Goal: Transaction & Acquisition: Purchase product/service

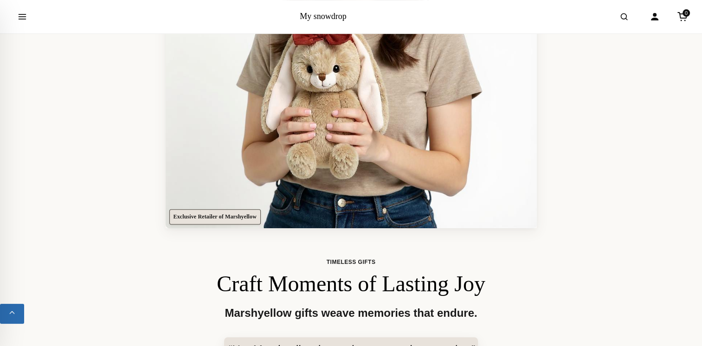
scroll to position [325, 0]
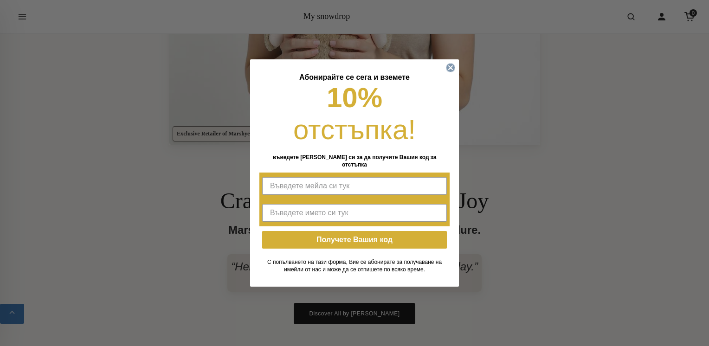
click at [451, 70] on icon "Close dialog" at bounding box center [450, 68] width 4 height 4
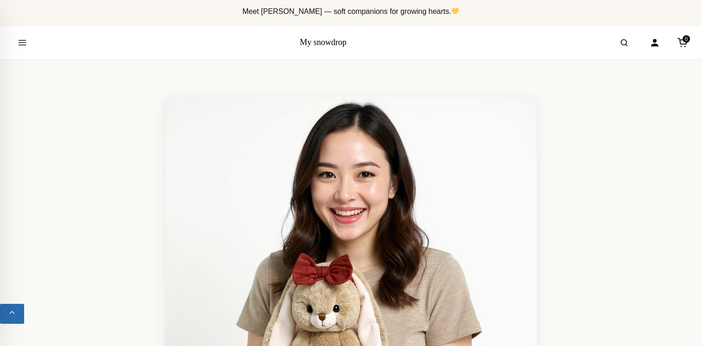
scroll to position [0, 0]
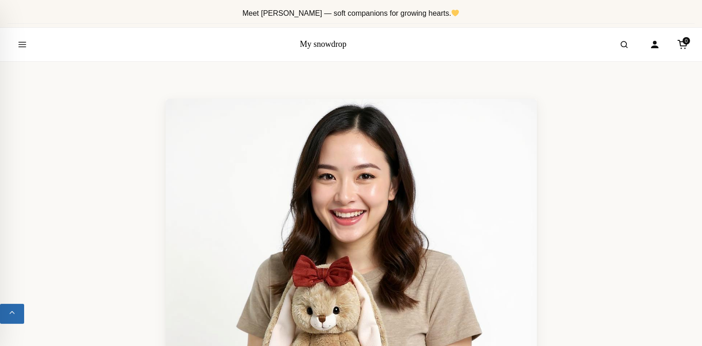
click at [320, 44] on link "My snowdrop" at bounding box center [323, 43] width 47 height 9
click at [22, 45] on icon "Open menu" at bounding box center [22, 44] width 9 height 19
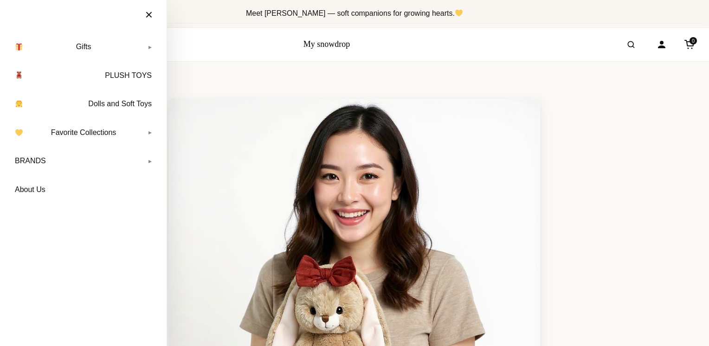
click at [77, 45] on link "Gifts" at bounding box center [83, 46] width 148 height 23
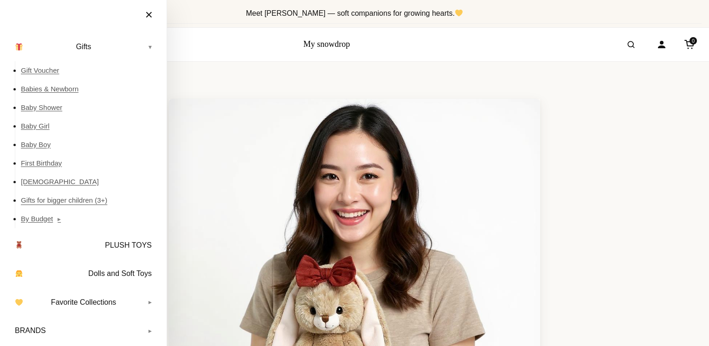
click at [59, 200] on link "Gifts for bigger children (3+)" at bounding box center [89, 200] width 136 height 19
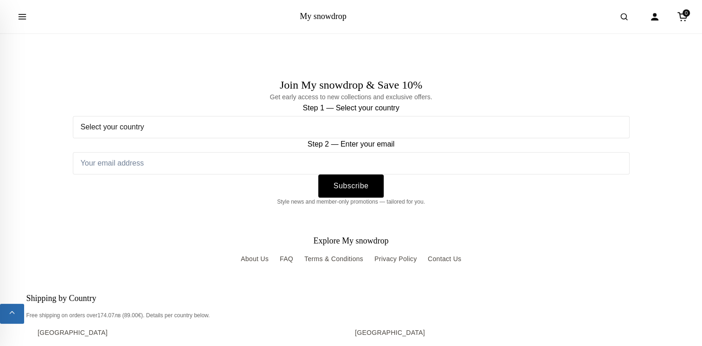
scroll to position [3988, 0]
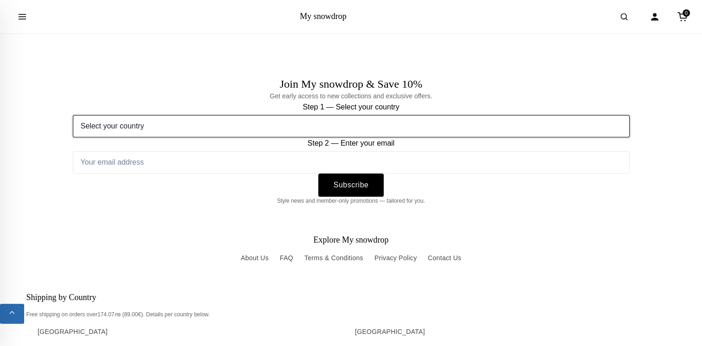
click at [185, 120] on select "Select your country Austria Belgium Bulgaria Croatia Czech Republic Denmark Est…" at bounding box center [351, 126] width 557 height 22
select select "[GEOGRAPHIC_DATA]"
click at [73, 115] on select "Select your country Austria Belgium Bulgaria Croatia Czech Republic Denmark Est…" at bounding box center [351, 126] width 557 height 22
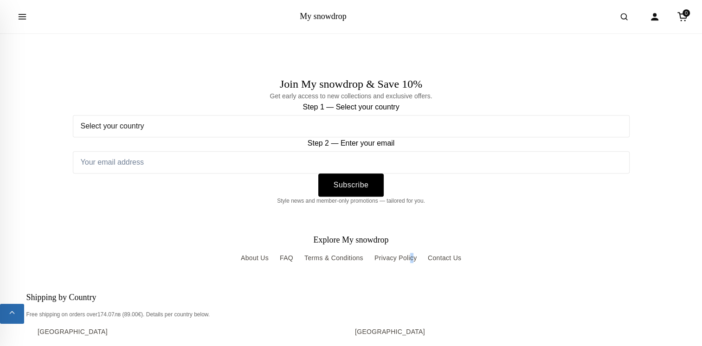
click at [414, 248] on section "Explore My snowdrop About Us FAQ Terms & Conditions Privacy Policy Contact Us" at bounding box center [350, 249] width 649 height 28
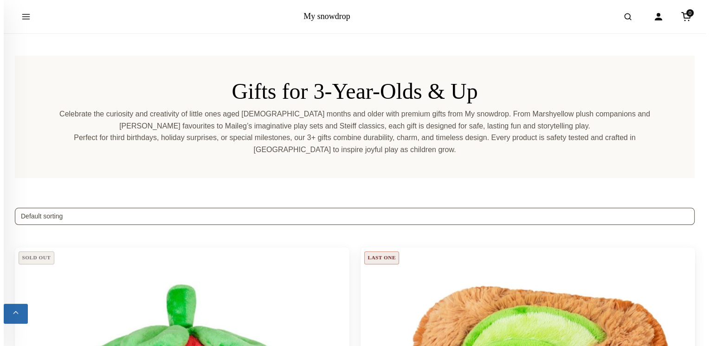
scroll to position [0, 0]
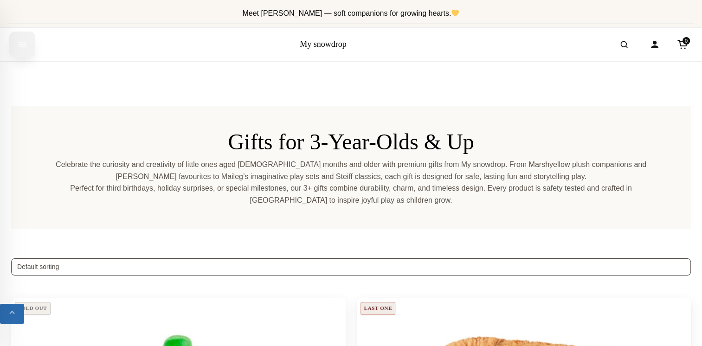
click at [26, 43] on icon "Open menu" at bounding box center [22, 44] width 9 height 19
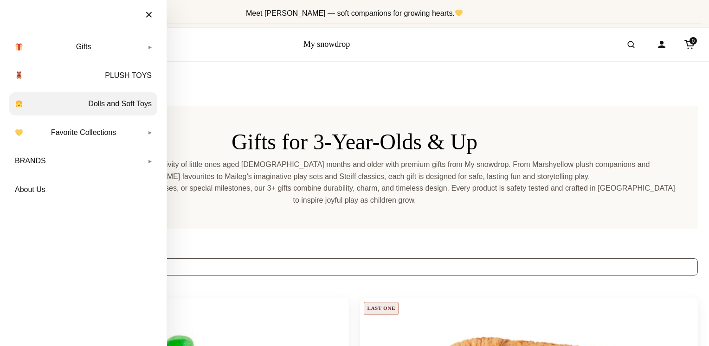
click at [130, 104] on link "Dolls and Soft Toys" at bounding box center [83, 103] width 148 height 23
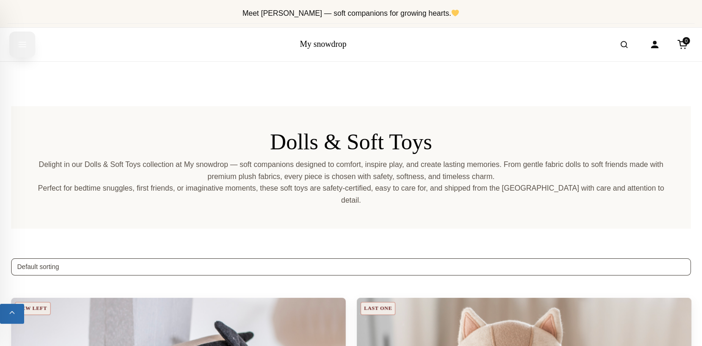
click at [26, 40] on icon "Open menu" at bounding box center [22, 44] width 9 height 19
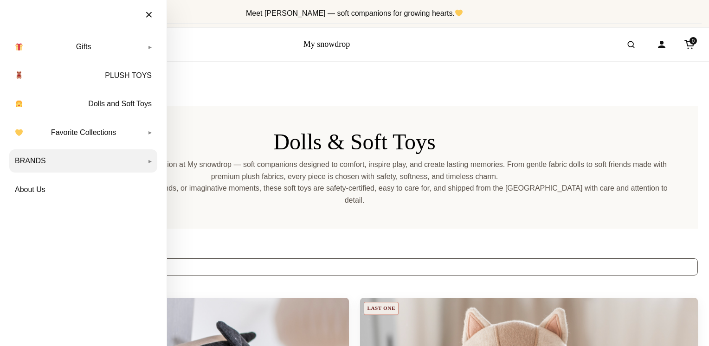
click at [110, 162] on link "BRANDS" at bounding box center [83, 160] width 148 height 23
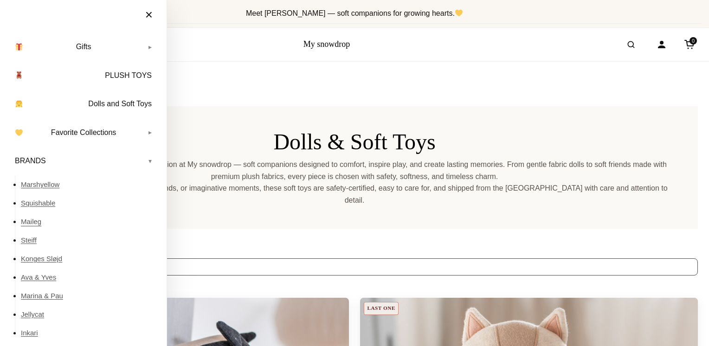
click at [41, 217] on link "Maileg" at bounding box center [89, 221] width 136 height 19
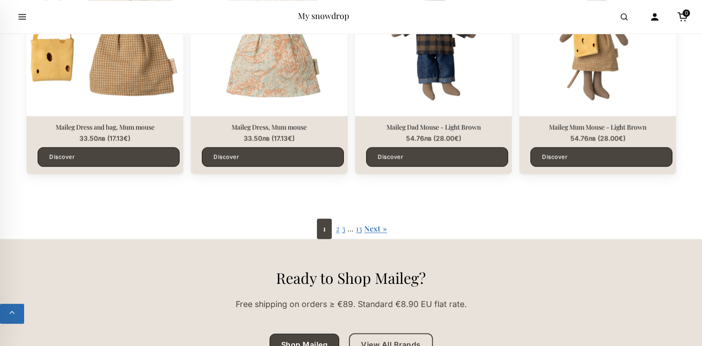
scroll to position [1530, 0]
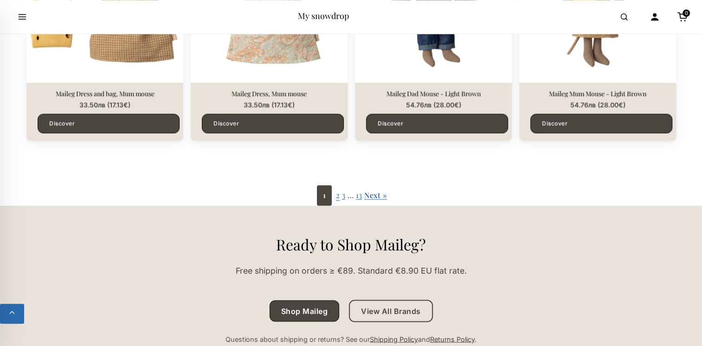
click at [338, 195] on link "2" at bounding box center [338, 195] width 4 height 10
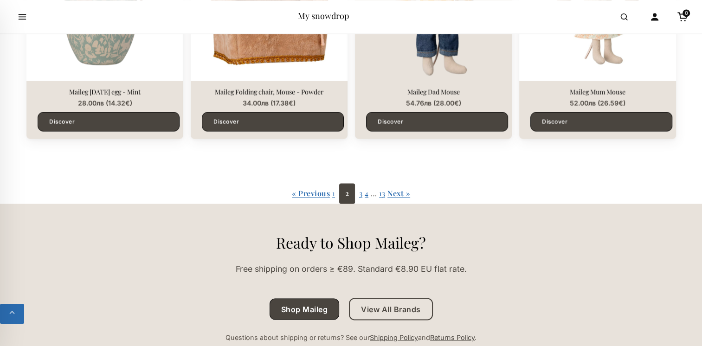
scroll to position [1577, 0]
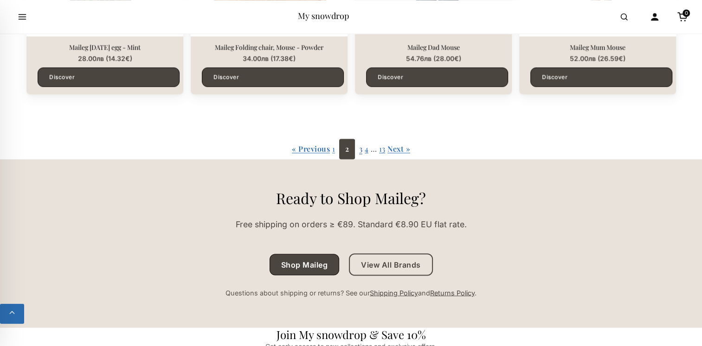
click at [360, 148] on link "3" at bounding box center [360, 149] width 3 height 10
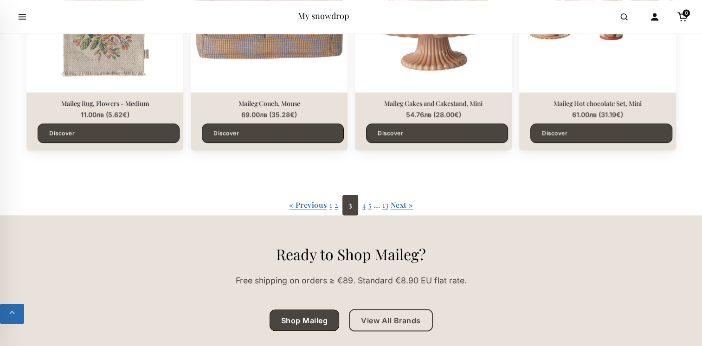
scroll to position [1530, 0]
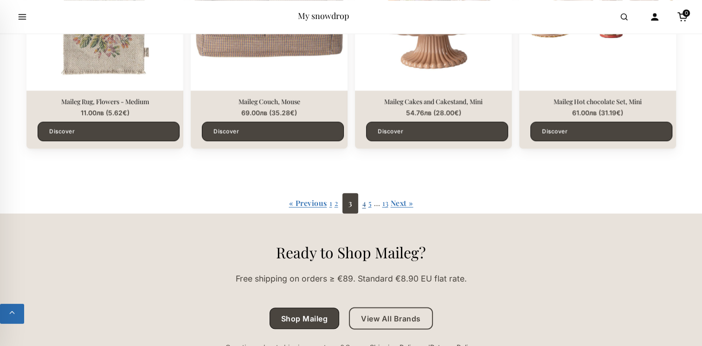
click at [363, 201] on link "4" at bounding box center [364, 203] width 4 height 10
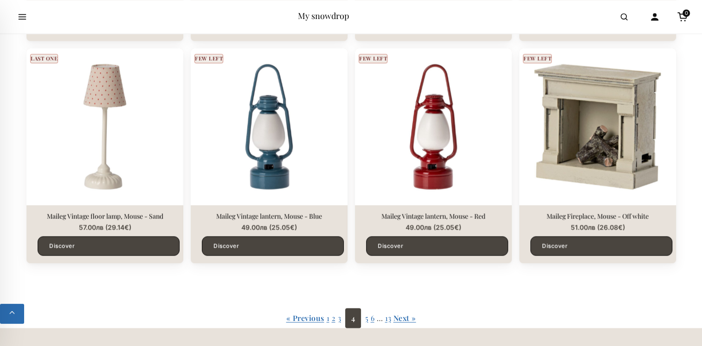
scroll to position [1438, 0]
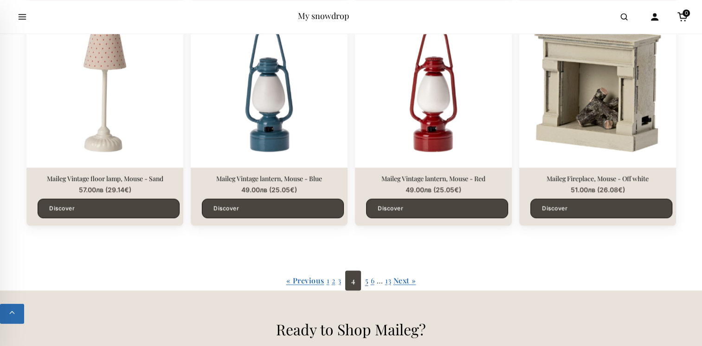
click at [366, 281] on link "5" at bounding box center [366, 280] width 3 height 10
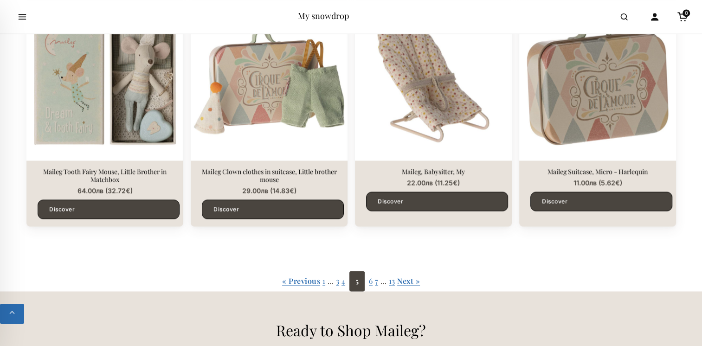
scroll to position [1438, 0]
